Goal: Share content: Share content

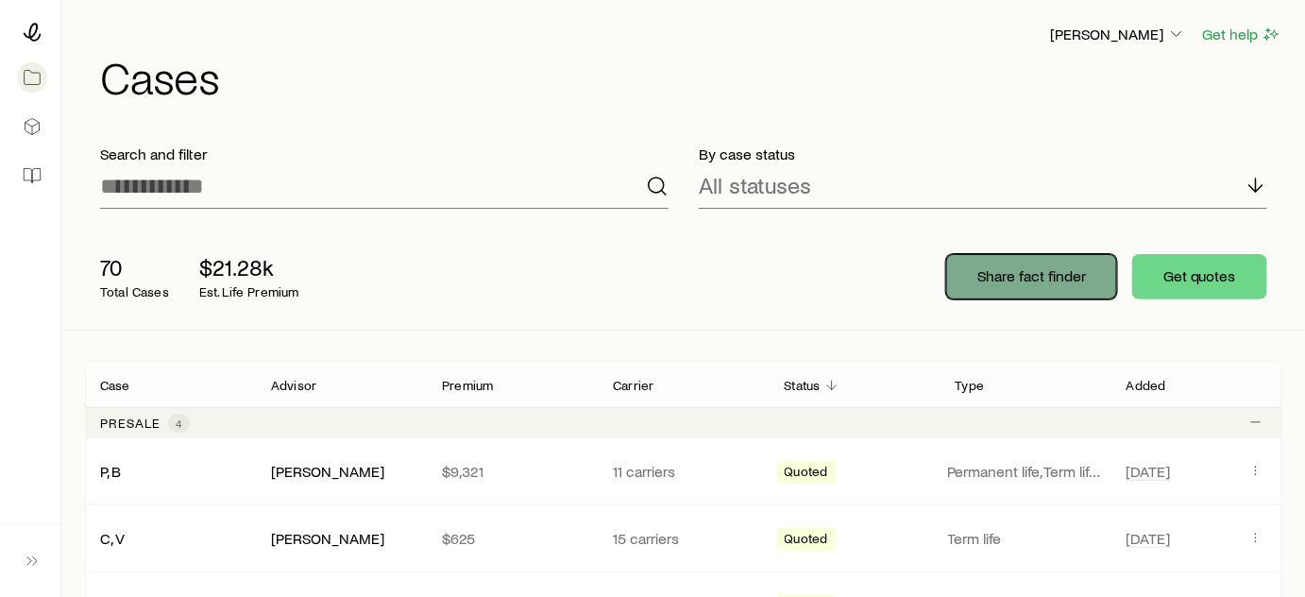
click at [1006, 288] on button "Share fact finder" at bounding box center [1031, 276] width 171 height 45
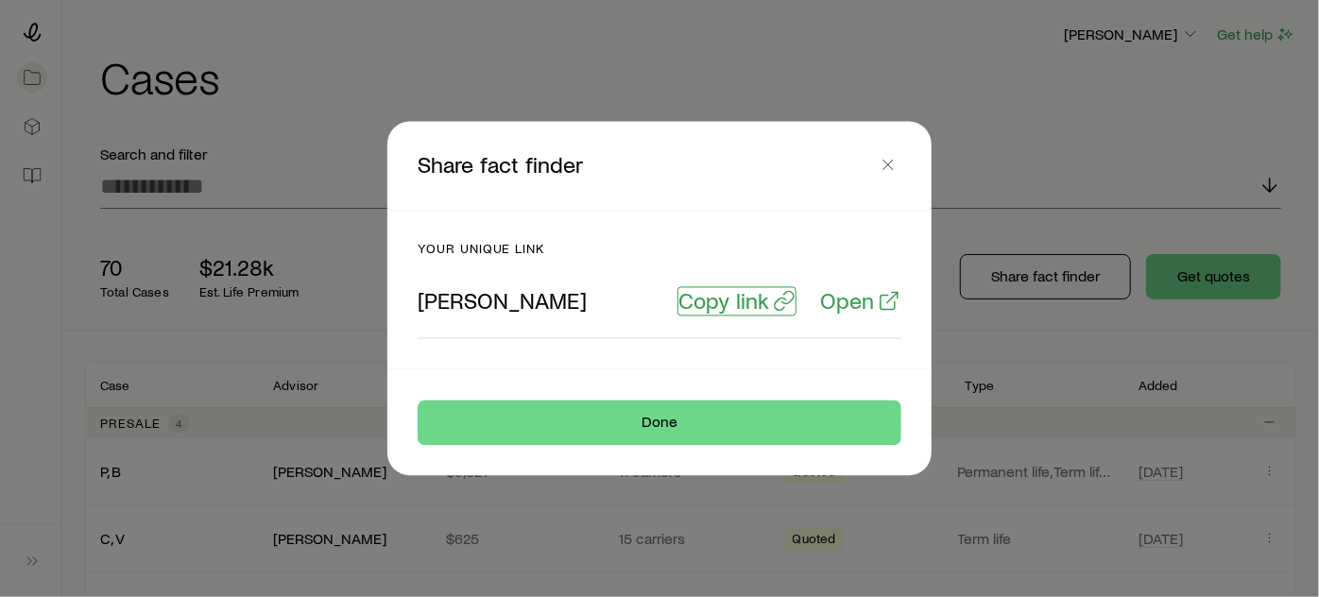
click at [712, 312] on p "Copy link" at bounding box center [723, 301] width 91 height 26
click at [893, 162] on icon "button" at bounding box center [887, 165] width 19 height 19
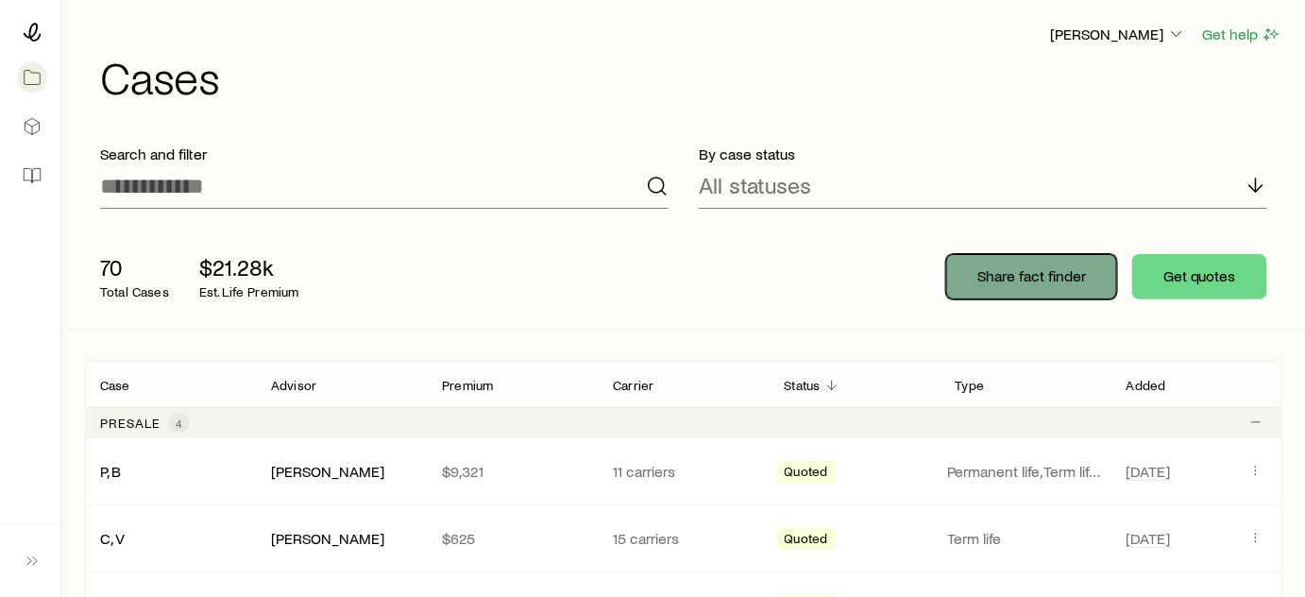
click at [1048, 279] on p "Share fact finder" at bounding box center [1032, 275] width 109 height 19
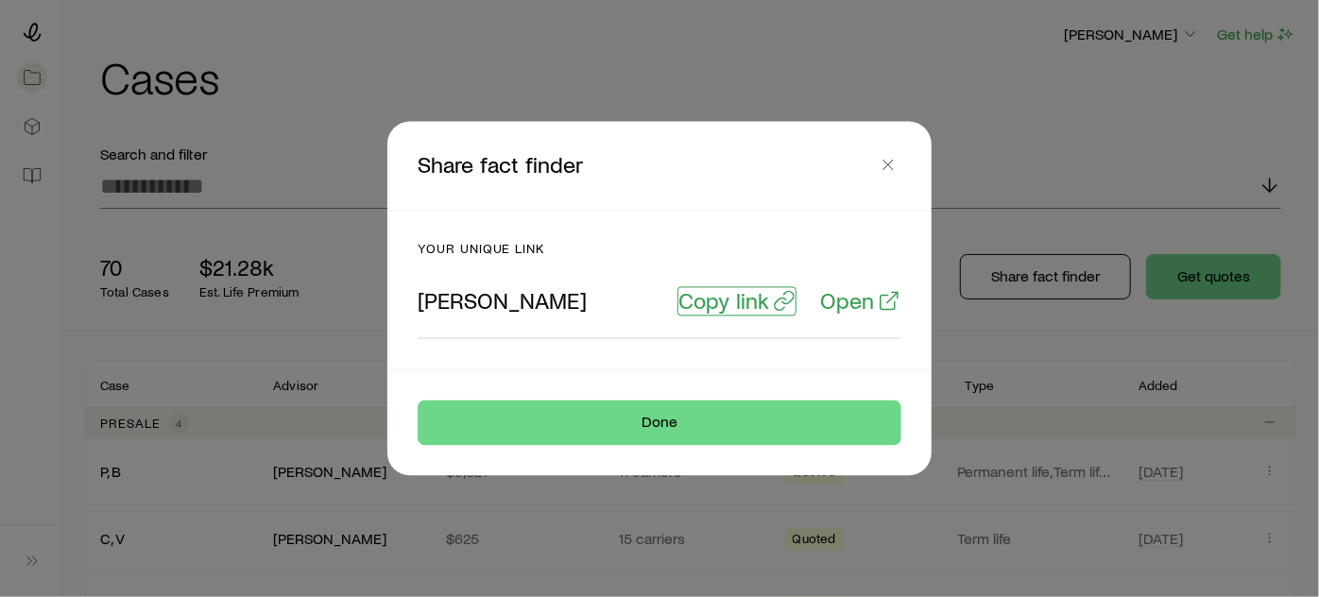
click at [735, 301] on p "Copy link" at bounding box center [723, 301] width 91 height 26
click at [892, 163] on icon "button" at bounding box center [887, 165] width 19 height 19
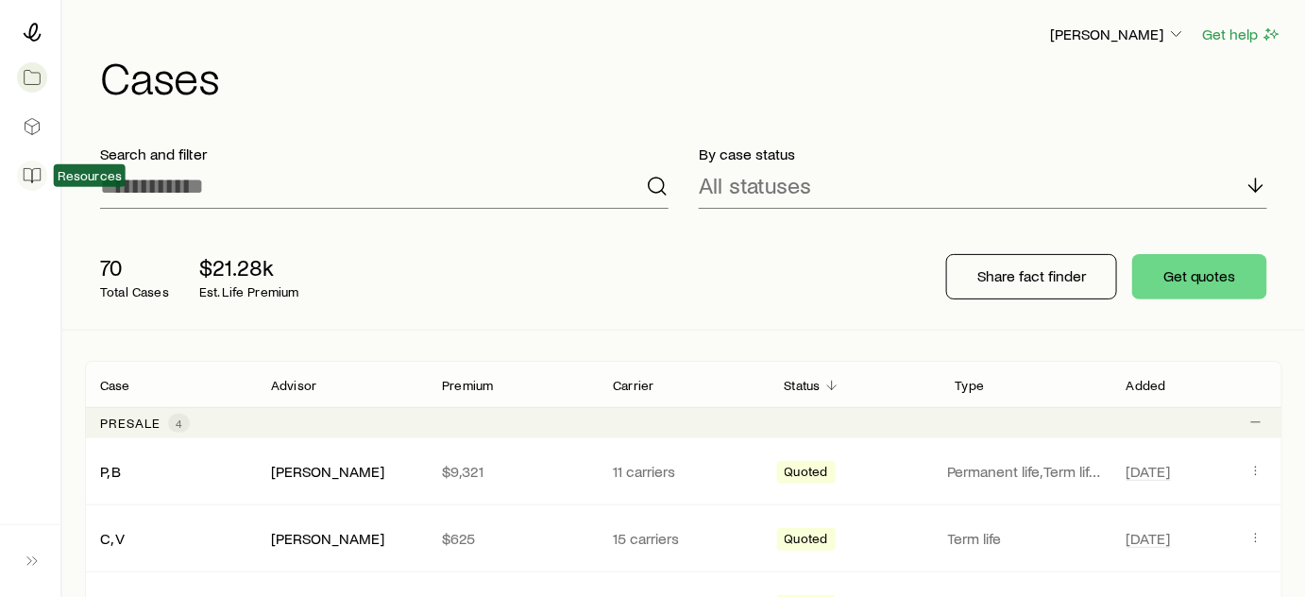
click at [40, 169] on icon at bounding box center [36, 176] width 8 height 14
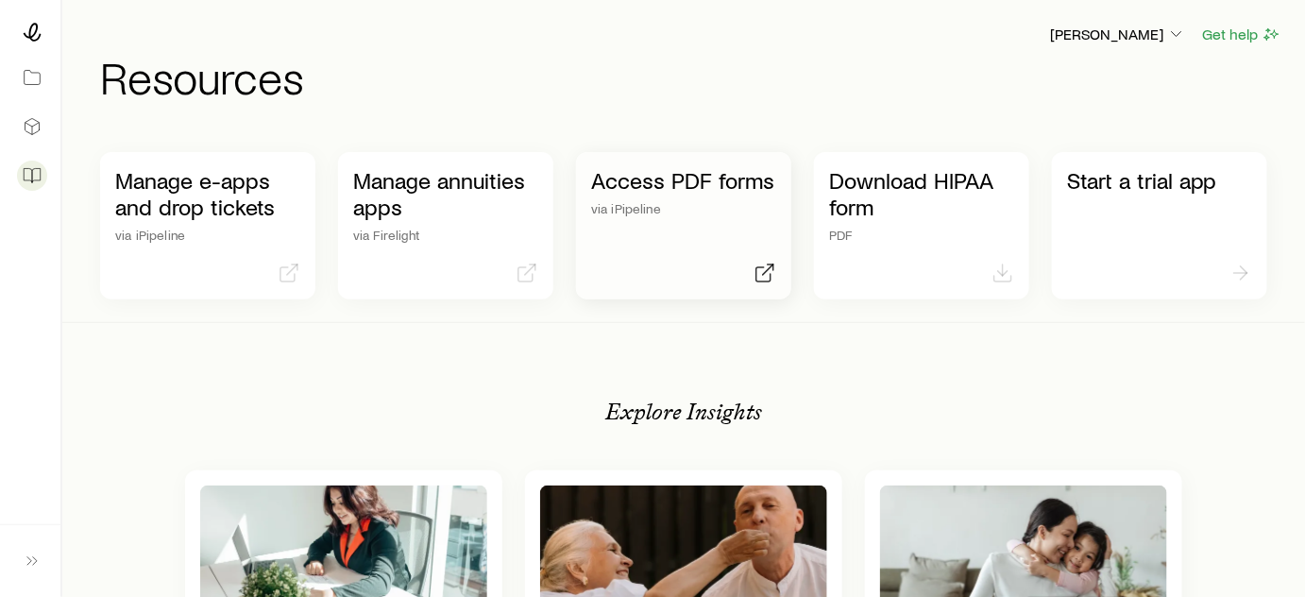
click at [697, 199] on div "Access PDF forms via iPipeline" at bounding box center [683, 191] width 185 height 49
click at [41, 19] on div at bounding box center [30, 32] width 30 height 34
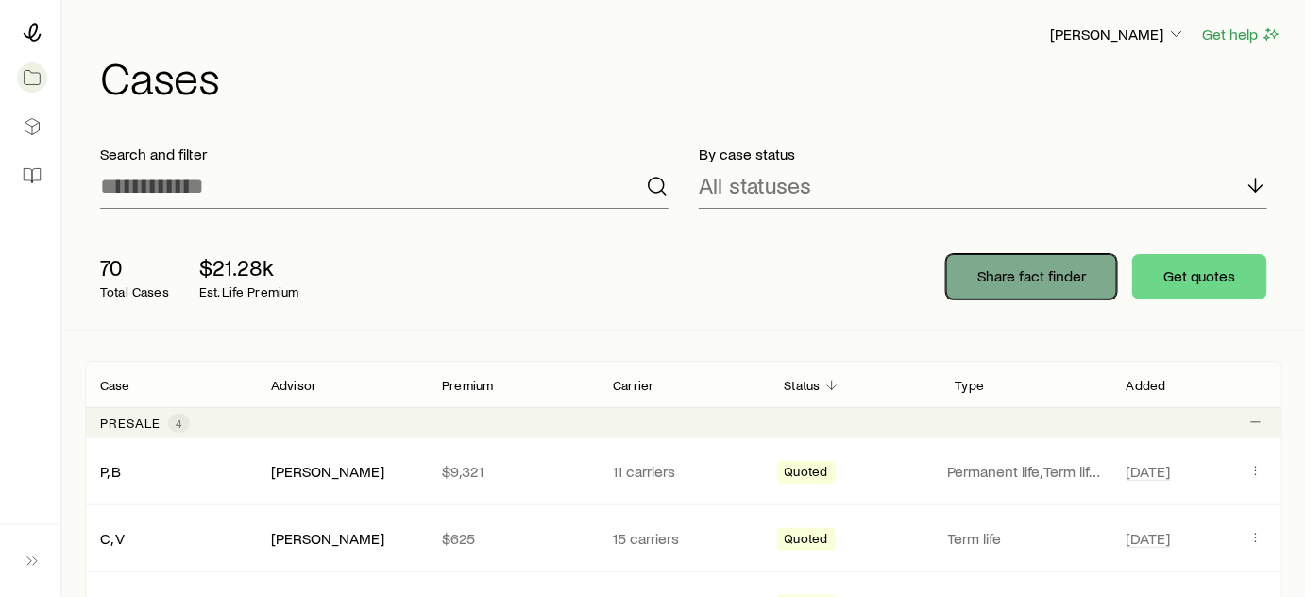
click at [1033, 281] on p "Share fact finder" at bounding box center [1032, 275] width 109 height 19
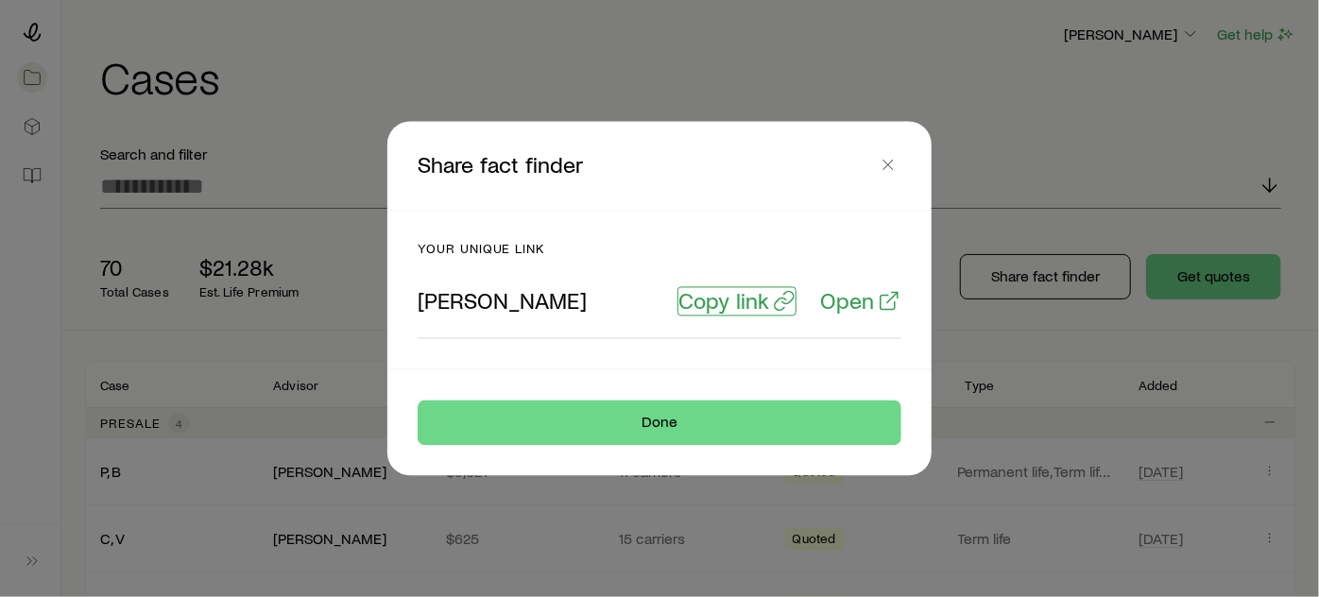
click at [741, 314] on button "Copy link" at bounding box center [736, 301] width 119 height 29
click at [880, 173] on icon "button" at bounding box center [887, 165] width 19 height 19
